Goal: Use online tool/utility: Utilize a website feature to perform a specific function

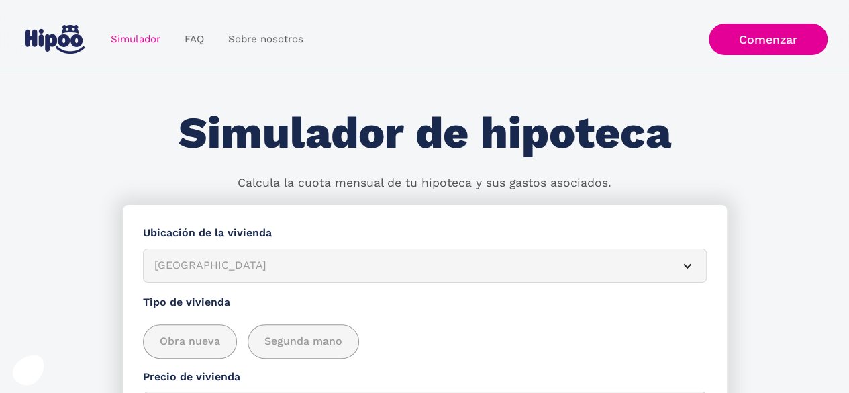
scroll to position [29, 0]
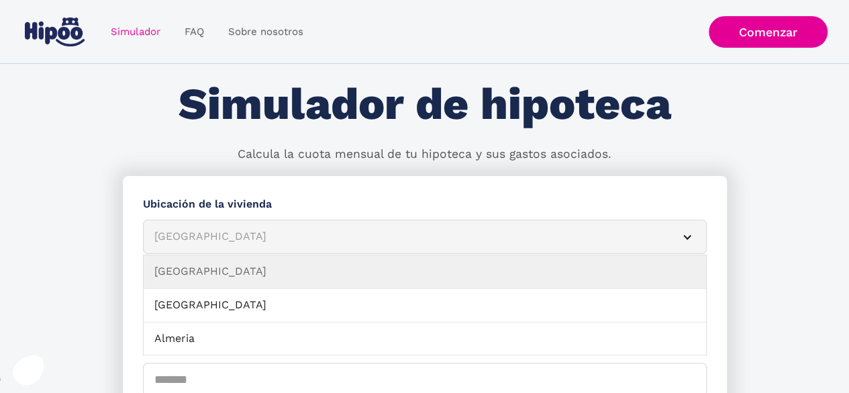
click at [687, 238] on div "Simulador Form" at bounding box center [687, 237] width 11 height 11
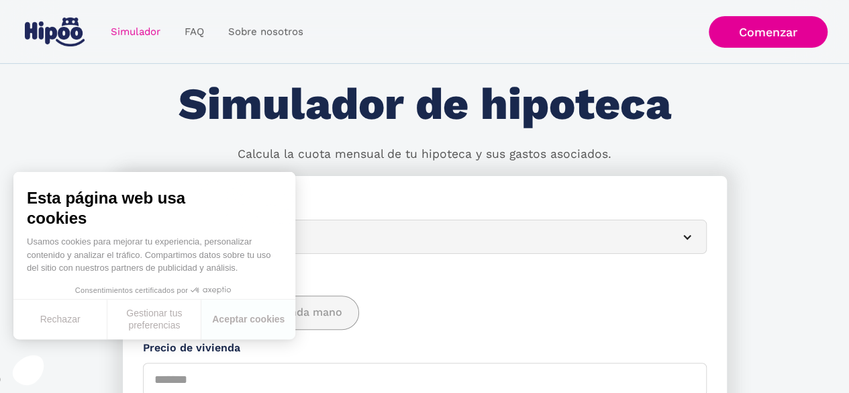
click at [687, 238] on div "Simulador Form" at bounding box center [687, 237] width 11 height 11
click at [91, 312] on button "Rechazar" at bounding box center [60, 319] width 94 height 40
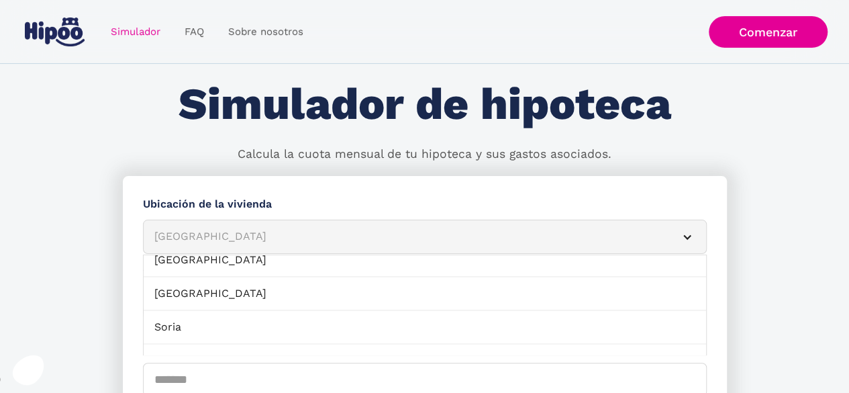
scroll to position [1309, 0]
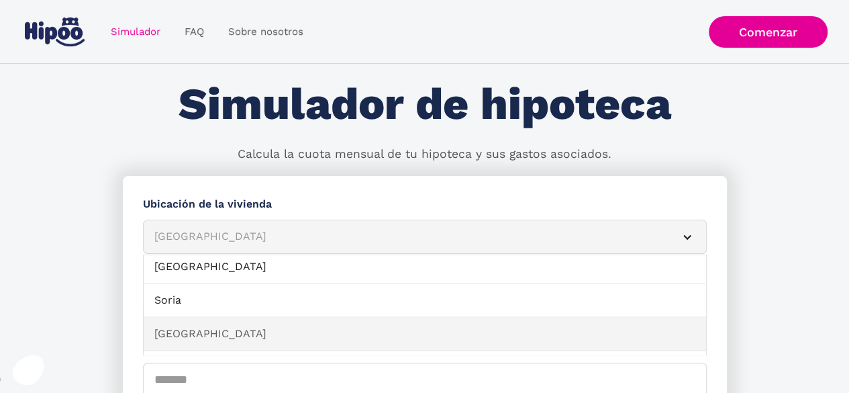
click at [626, 324] on link "[GEOGRAPHIC_DATA]" at bounding box center [425, 334] width 562 height 34
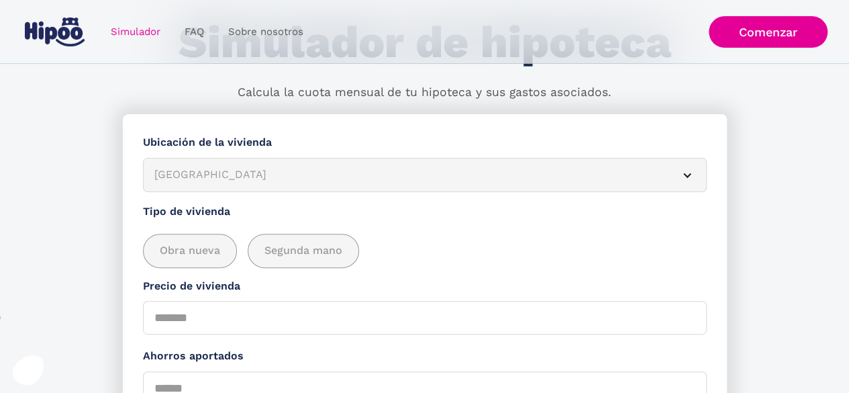
scroll to position [135, 0]
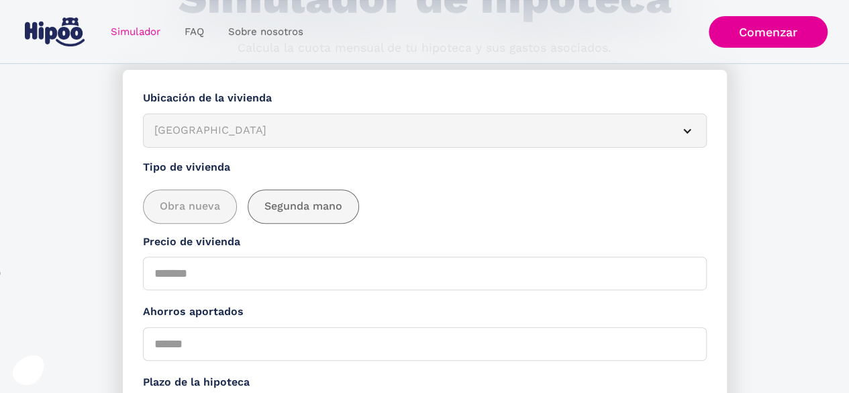
click at [328, 213] on span "Segunda mano" at bounding box center [303, 206] width 78 height 17
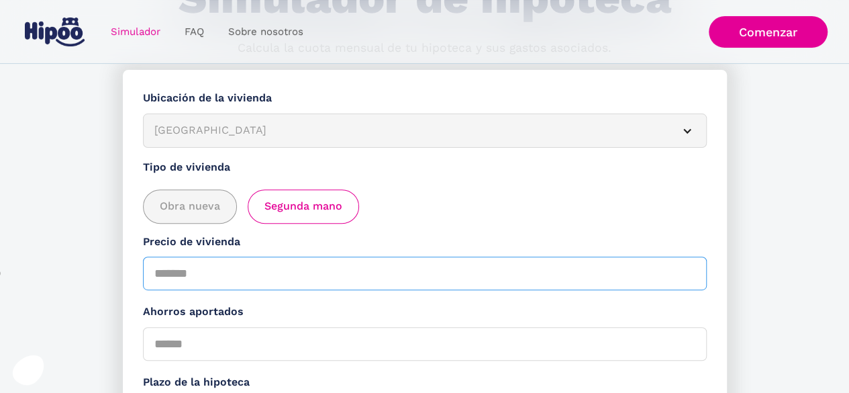
click at [320, 270] on input "Precio de vivienda" at bounding box center [425, 273] width 564 height 34
